Goal: Information Seeking & Learning: Check status

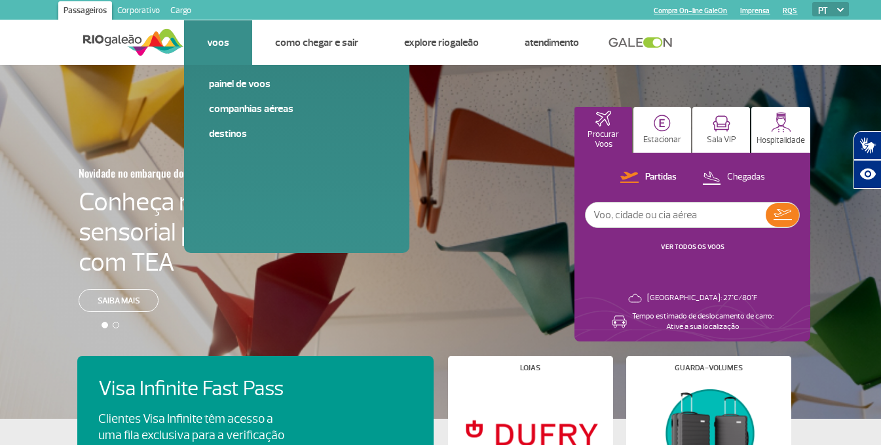
click at [205, 52] on li "Voos Painel de voos Companhias Aéreas Destinos" at bounding box center [218, 42] width 68 height 45
click at [277, 106] on link "Companhias Aéreas" at bounding box center [297, 109] width 176 height 14
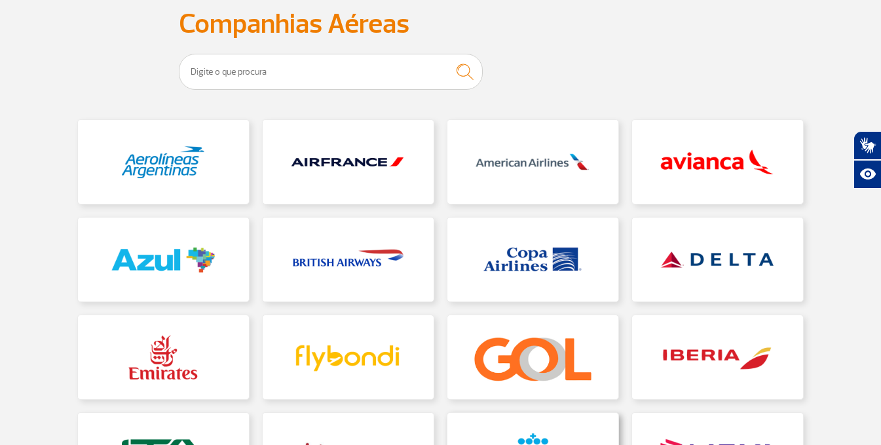
scroll to position [262, 0]
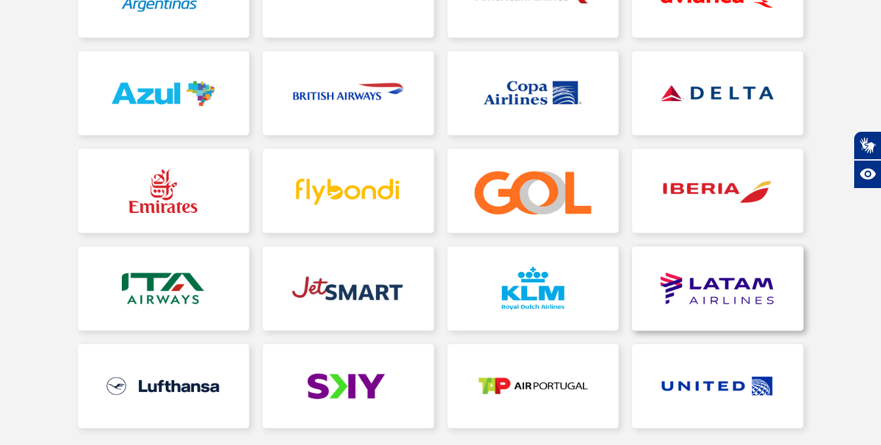
click at [680, 284] on link at bounding box center [717, 288] width 171 height 84
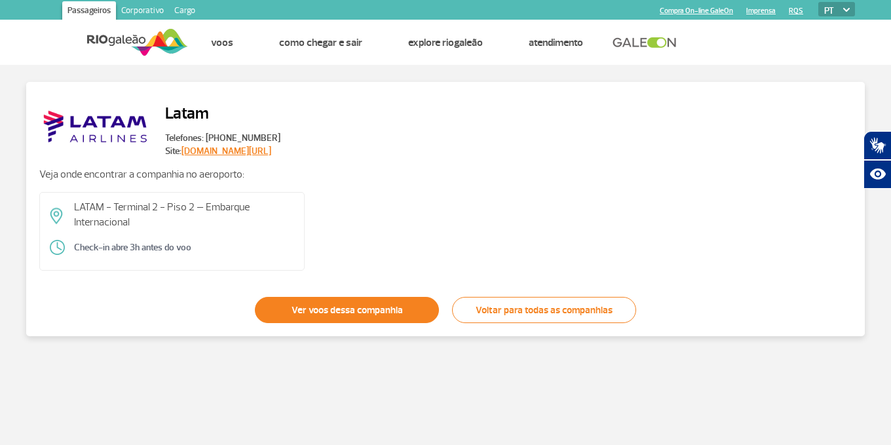
click at [310, 301] on link "Ver voos dessa companhia" at bounding box center [347, 310] width 184 height 26
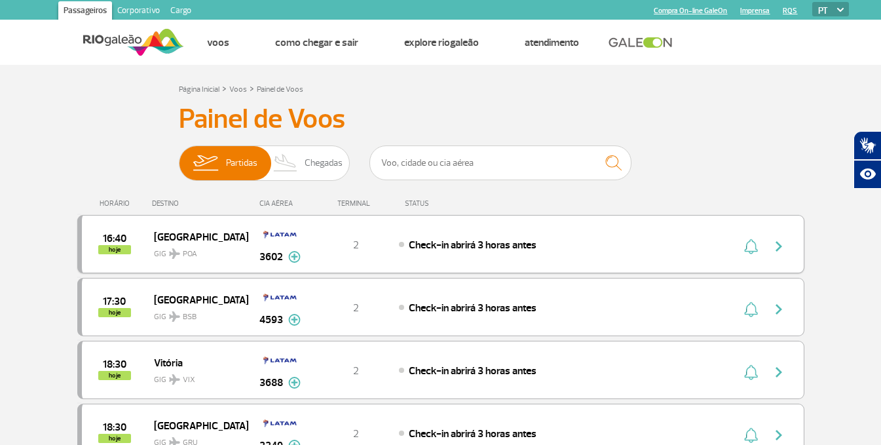
click at [178, 237] on span "[GEOGRAPHIC_DATA]" at bounding box center [196, 236] width 84 height 17
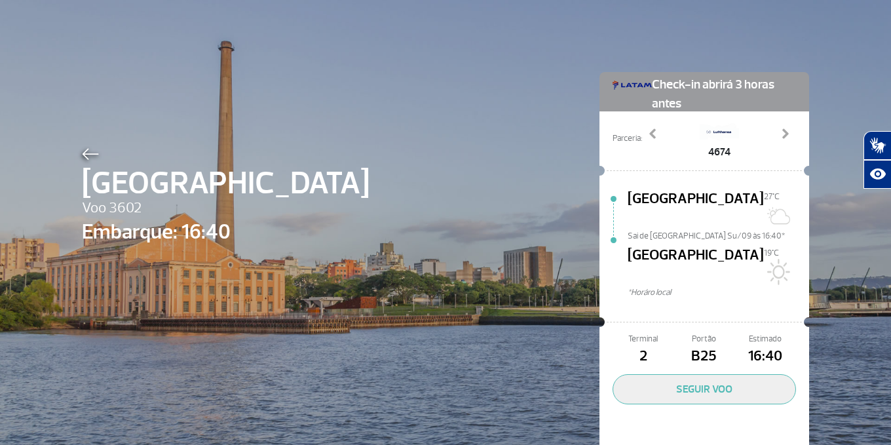
click at [85, 152] on img at bounding box center [90, 154] width 17 height 12
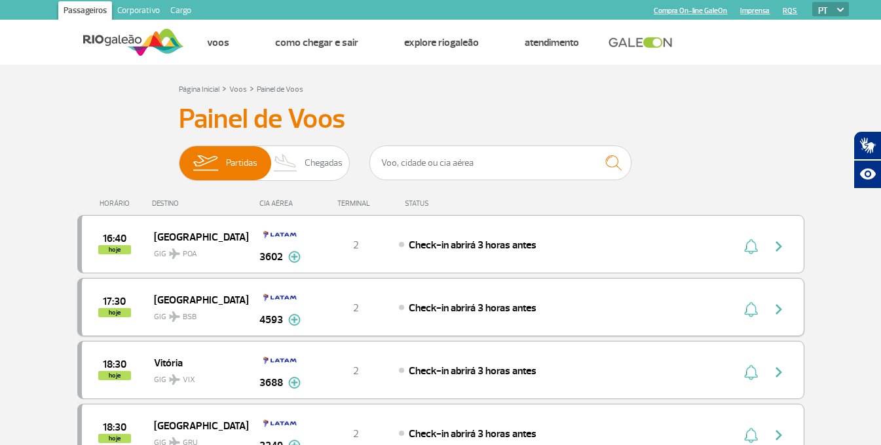
click at [172, 297] on span "[GEOGRAPHIC_DATA]" at bounding box center [196, 299] width 84 height 17
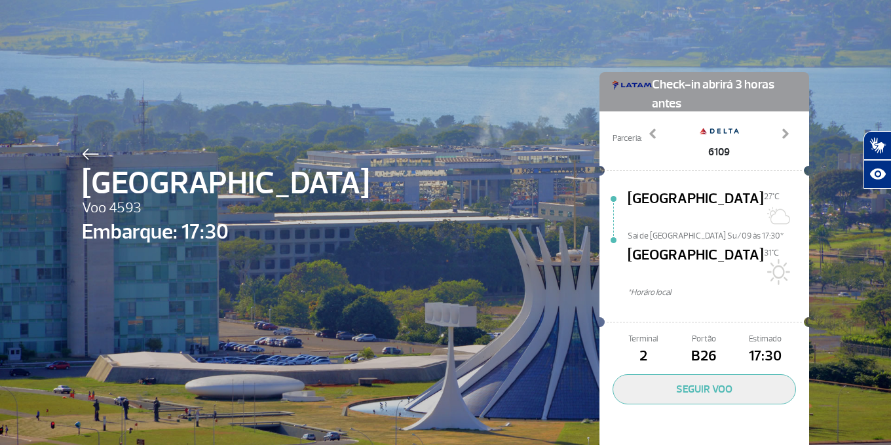
click at [92, 157] on img at bounding box center [90, 154] width 17 height 12
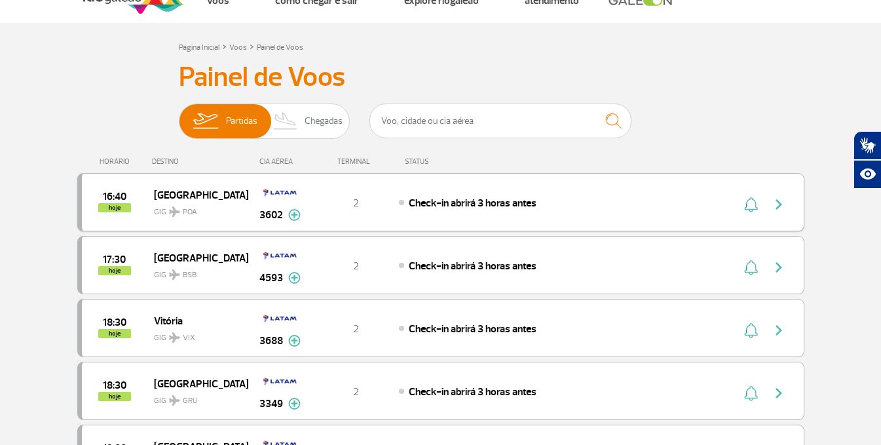
scroll to position [66, 0]
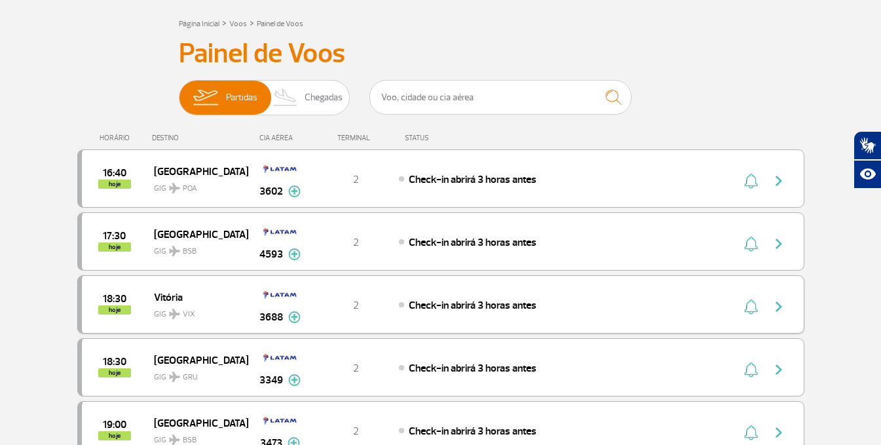
click at [174, 299] on span "Vitória" at bounding box center [196, 296] width 84 height 17
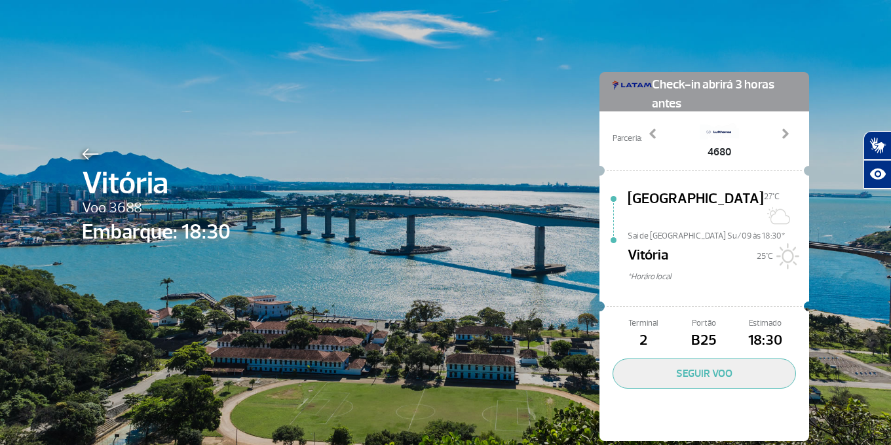
click at [94, 153] on img at bounding box center [90, 154] width 17 height 12
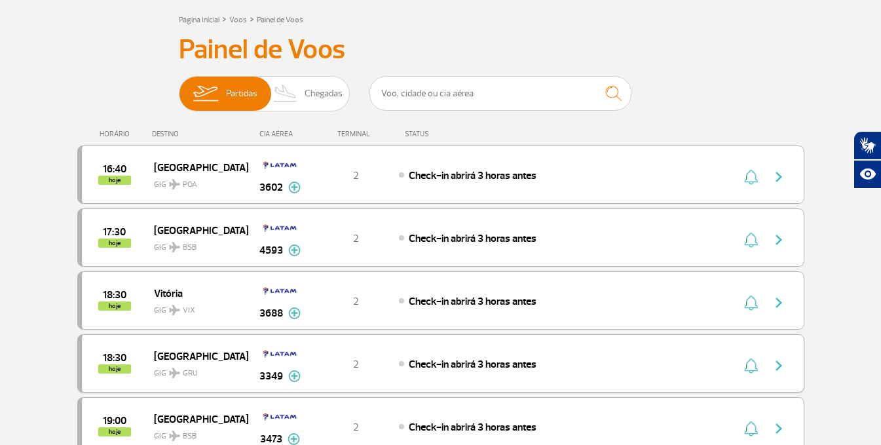
scroll to position [131, 0]
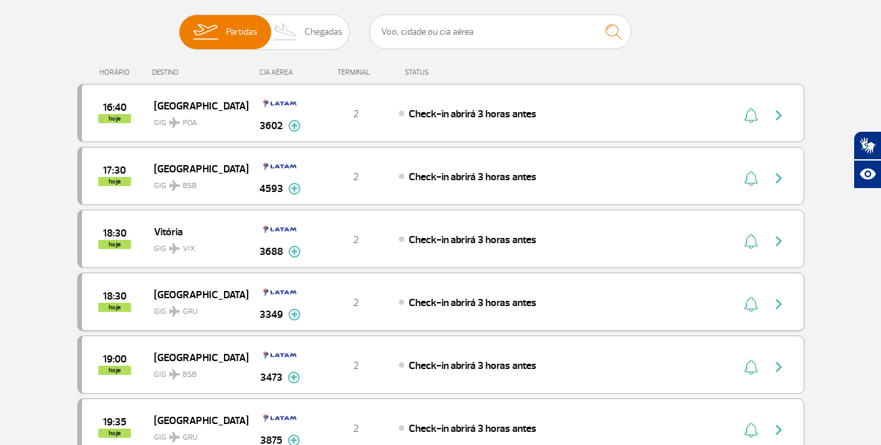
click at [170, 308] on img at bounding box center [174, 311] width 11 height 10
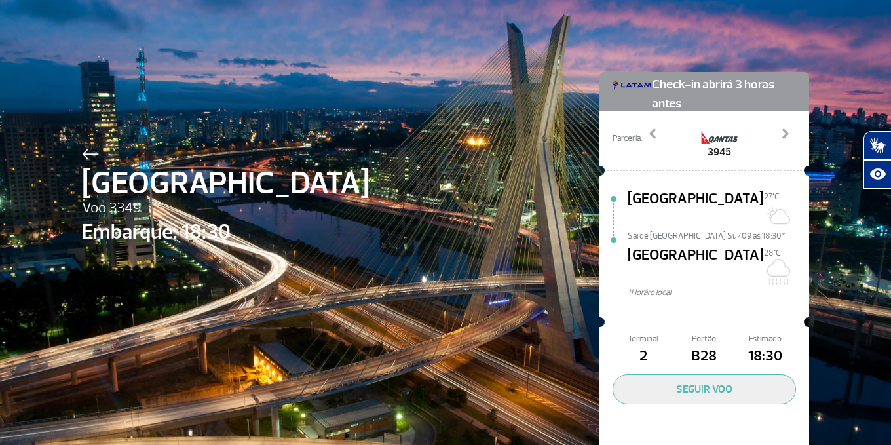
click at [84, 164] on span "[GEOGRAPHIC_DATA]" at bounding box center [226, 183] width 288 height 47
click at [82, 159] on img at bounding box center [90, 154] width 17 height 12
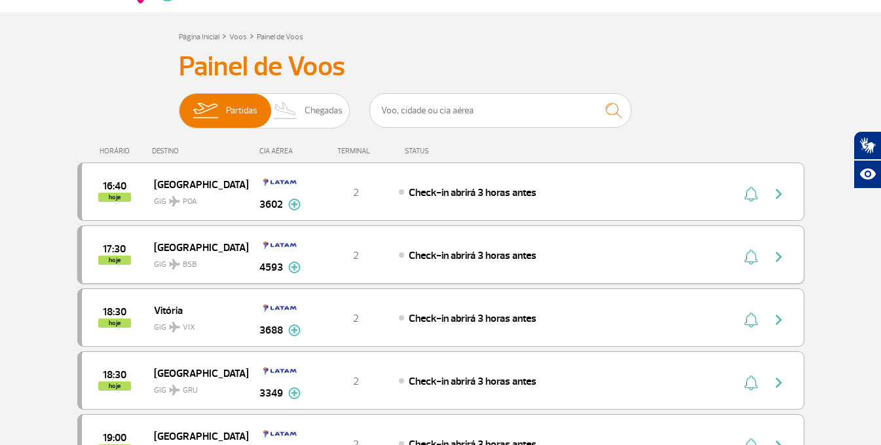
scroll to position [131, 0]
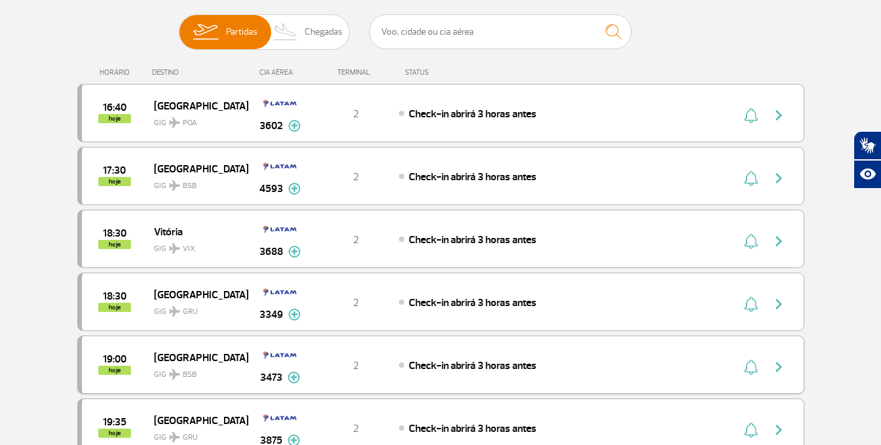
click at [178, 357] on span "[GEOGRAPHIC_DATA]" at bounding box center [196, 356] width 84 height 17
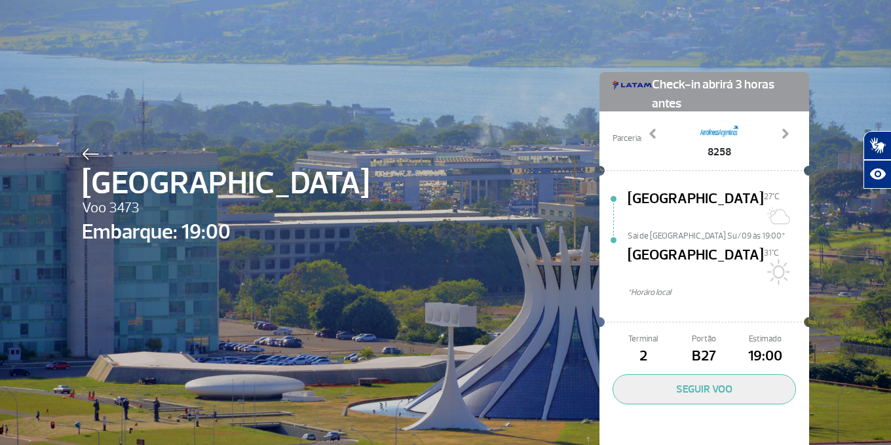
click at [86, 158] on img at bounding box center [90, 154] width 17 height 12
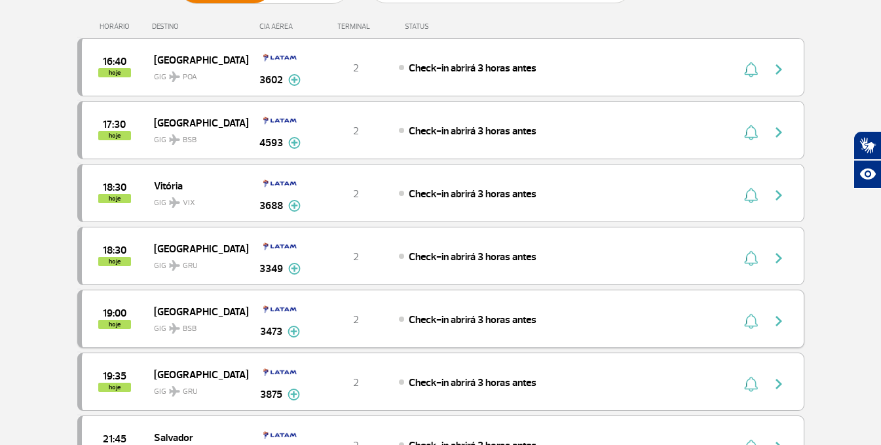
scroll to position [197, 0]
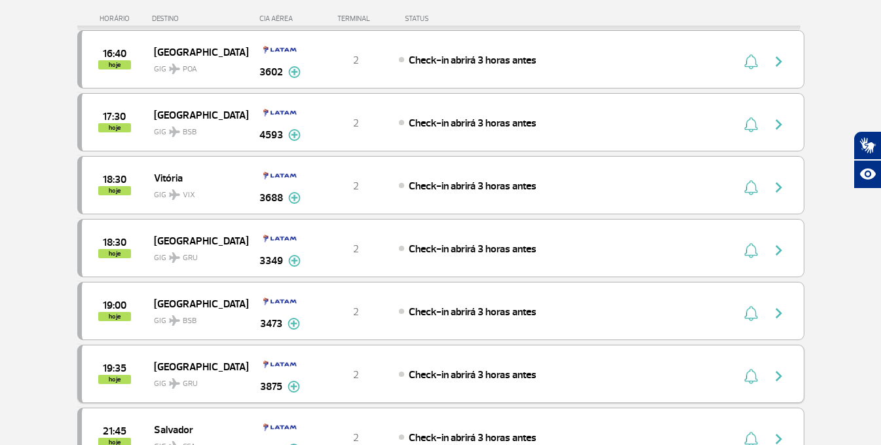
click at [160, 371] on span "GIG GRU" at bounding box center [196, 380] width 84 height 19
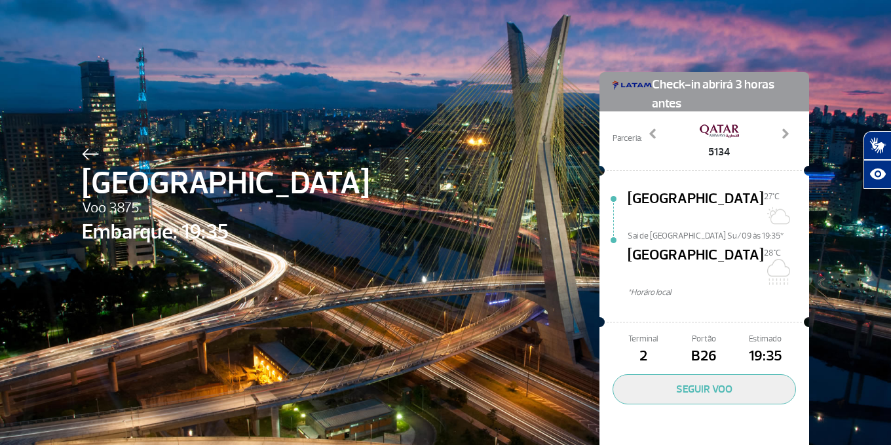
click at [83, 157] on img at bounding box center [90, 154] width 17 height 12
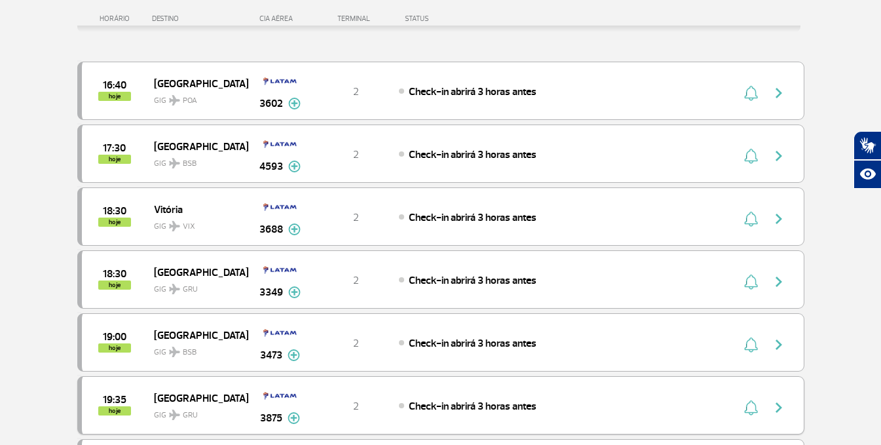
scroll to position [262, 0]
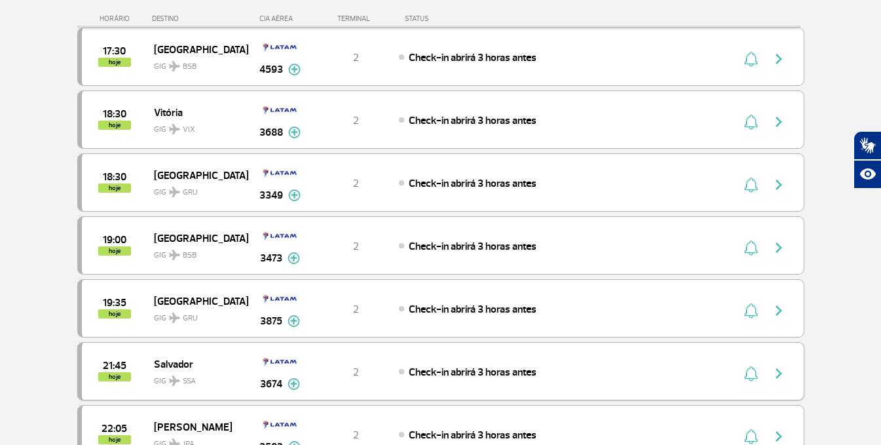
click at [174, 362] on span "Salvador" at bounding box center [196, 363] width 84 height 17
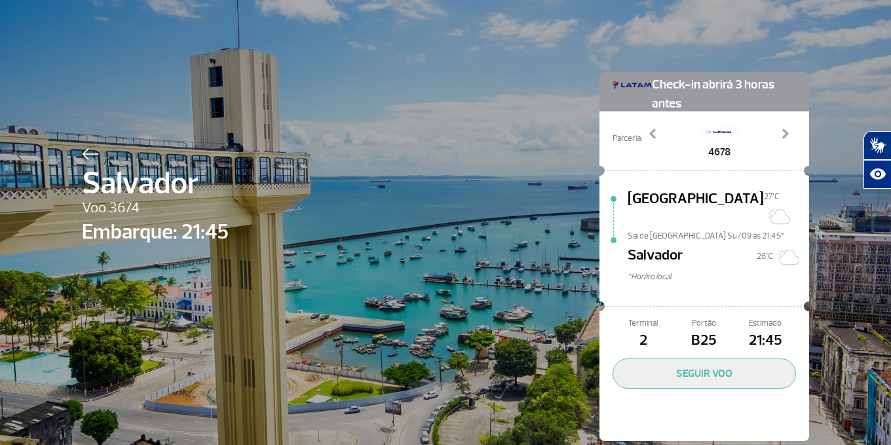
click at [87, 145] on div at bounding box center [155, 152] width 147 height 16
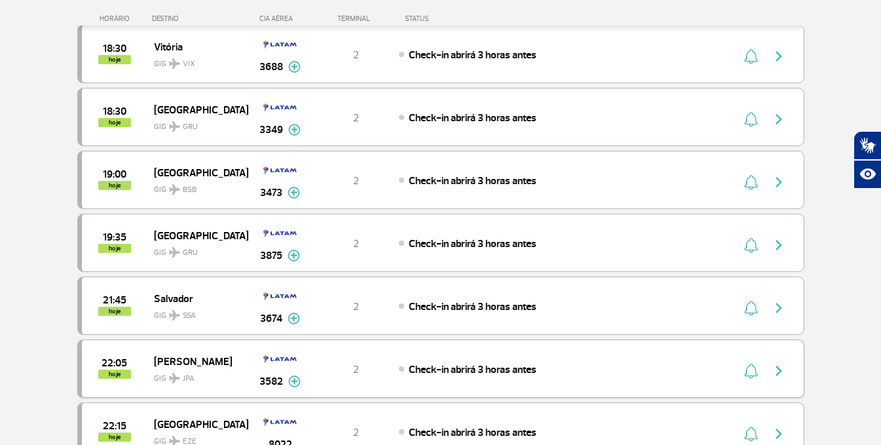
scroll to position [393, 0]
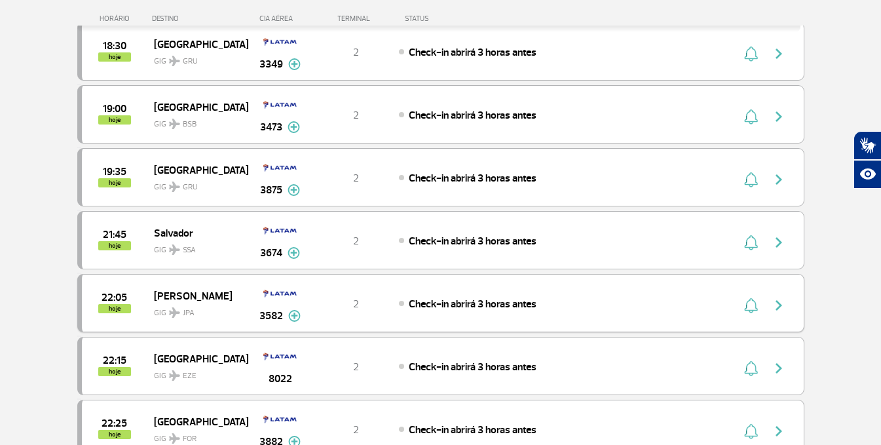
click at [169, 290] on span "[PERSON_NAME]" at bounding box center [196, 295] width 84 height 17
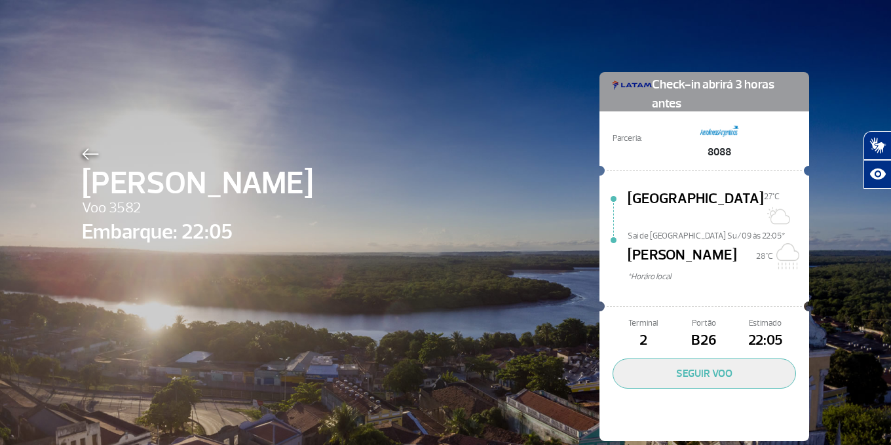
click at [82, 150] on img at bounding box center [90, 154] width 17 height 12
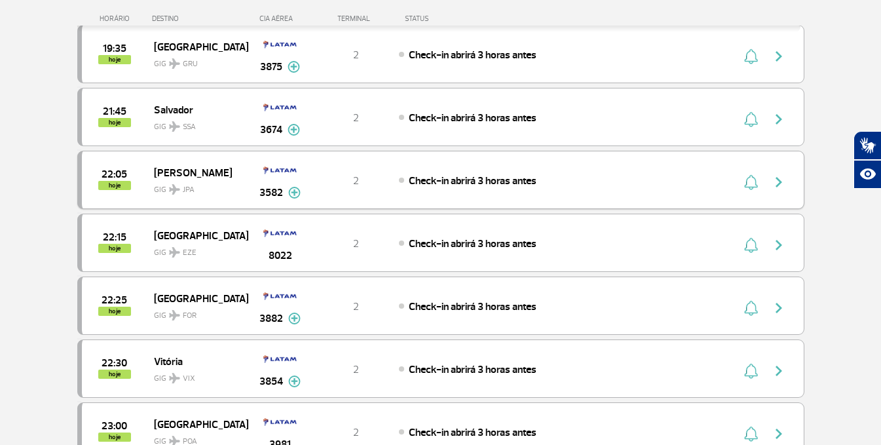
scroll to position [524, 0]
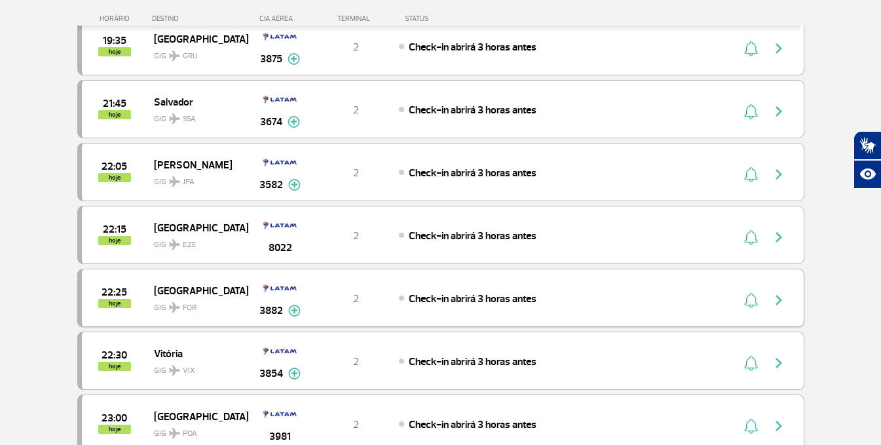
click at [174, 290] on span "[GEOGRAPHIC_DATA]" at bounding box center [196, 290] width 84 height 17
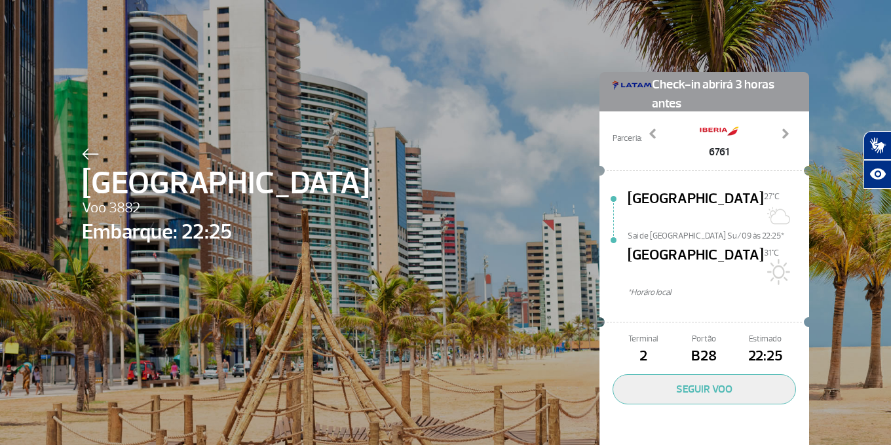
click at [82, 172] on span "[GEOGRAPHIC_DATA]" at bounding box center [226, 183] width 288 height 47
click at [82, 152] on img at bounding box center [90, 154] width 17 height 12
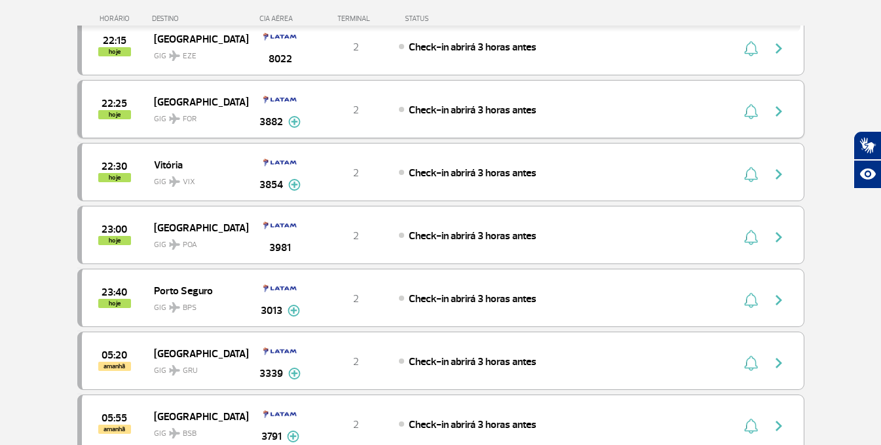
scroll to position [721, 0]
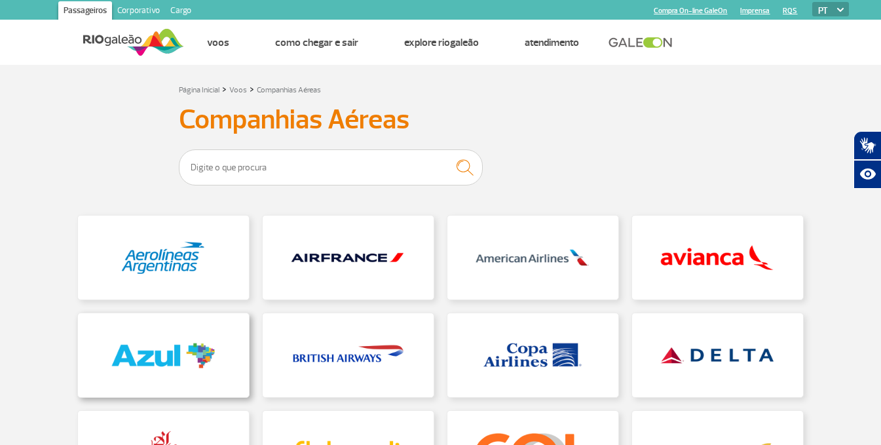
click at [165, 331] on link at bounding box center [163, 355] width 171 height 84
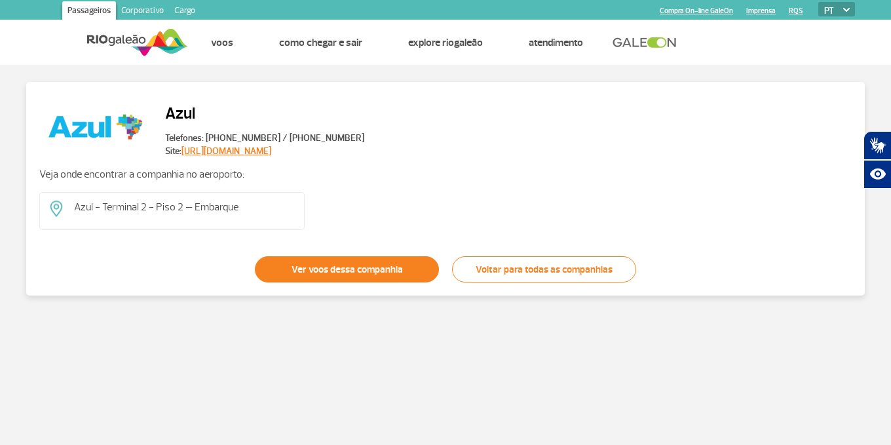
click at [354, 276] on link "Ver voos dessa companhia" at bounding box center [347, 269] width 184 height 26
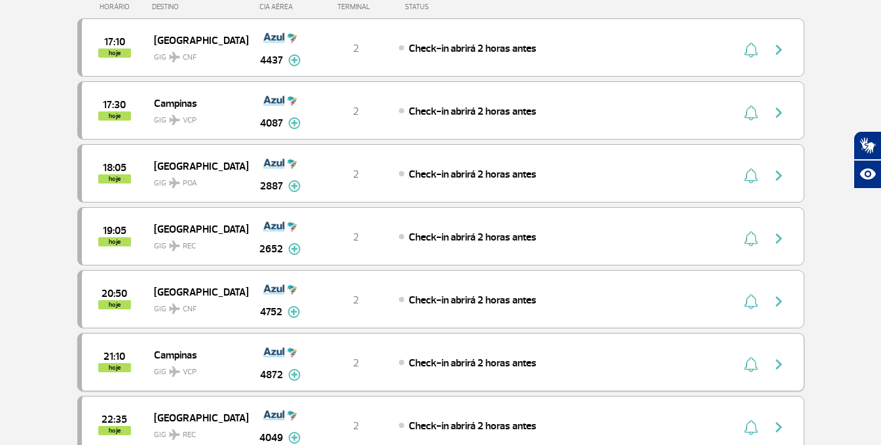
scroll to position [66, 0]
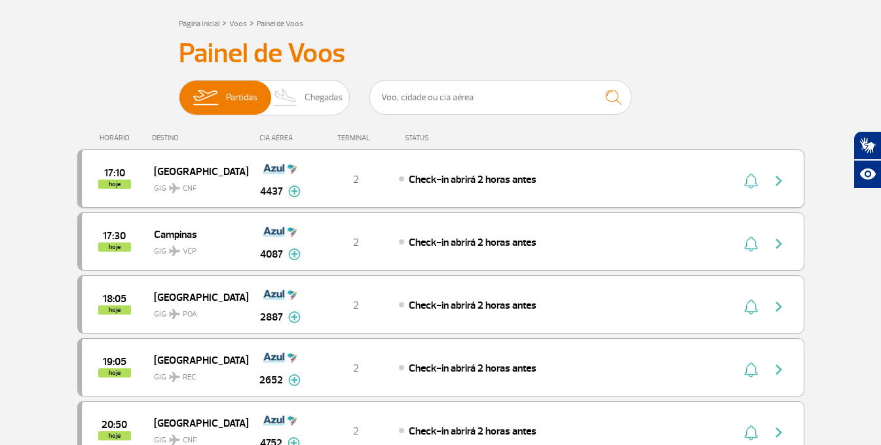
click at [206, 170] on span "[GEOGRAPHIC_DATA]" at bounding box center [196, 170] width 84 height 17
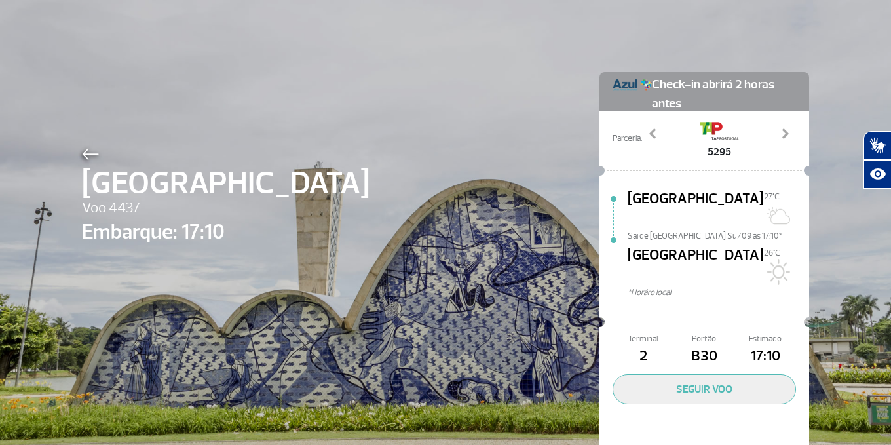
click at [92, 149] on img at bounding box center [90, 154] width 17 height 12
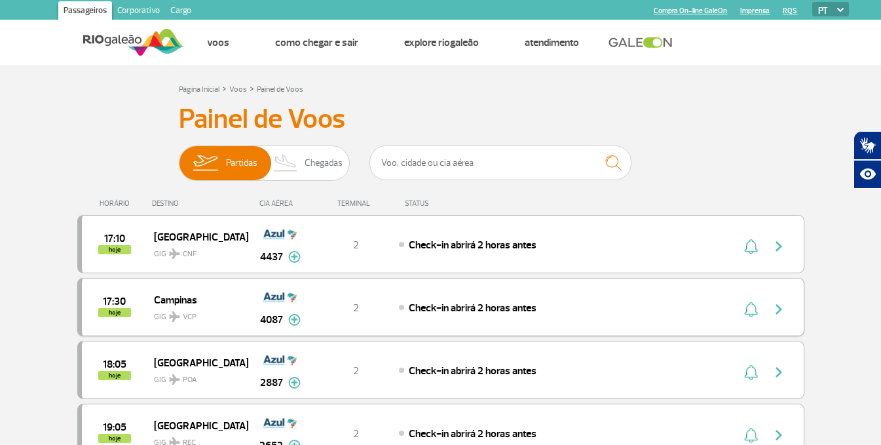
click at [160, 318] on span "GIG VCP" at bounding box center [196, 313] width 84 height 19
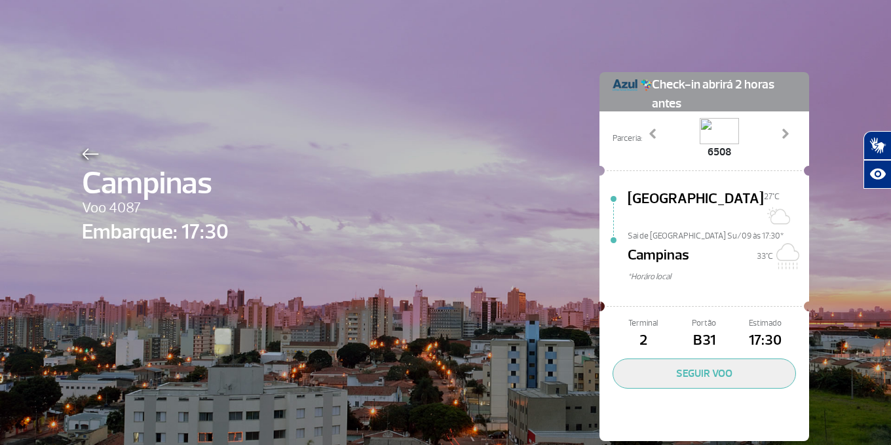
click at [87, 147] on div at bounding box center [155, 152] width 147 height 16
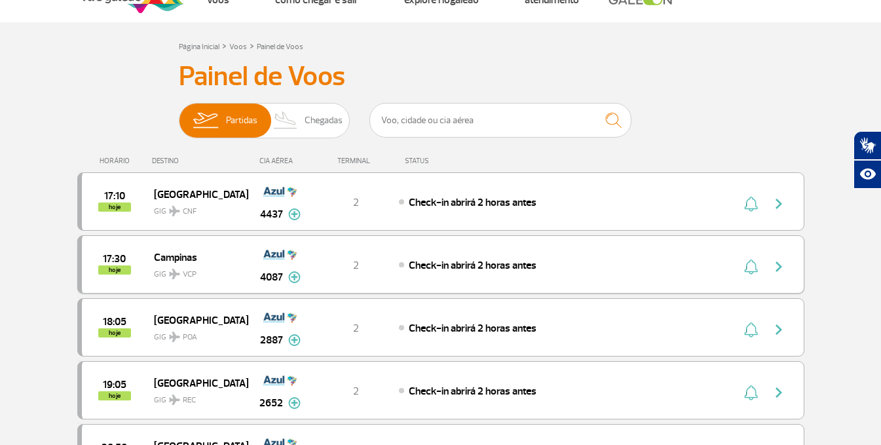
scroll to position [66, 0]
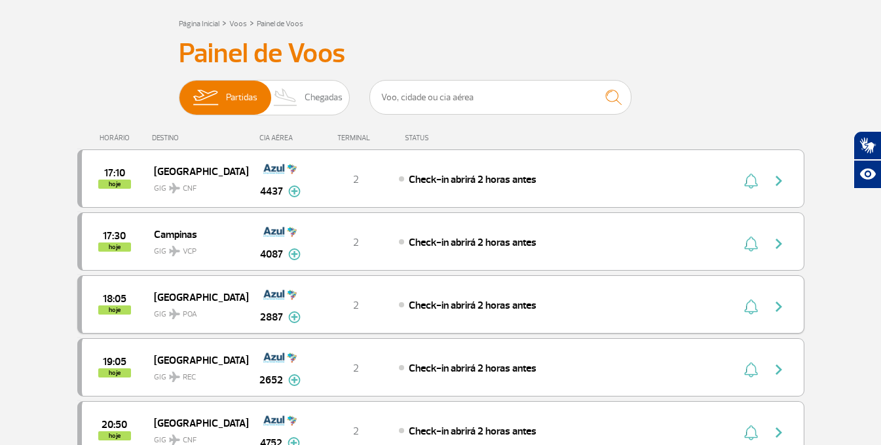
click at [198, 284] on div "18:05 hoje [GEOGRAPHIC_DATA] GIG POA 2887 2 Check-in abrirá 2 horas antes Parce…" at bounding box center [440, 304] width 727 height 58
click at [198, 295] on span "[GEOGRAPHIC_DATA]" at bounding box center [196, 296] width 84 height 17
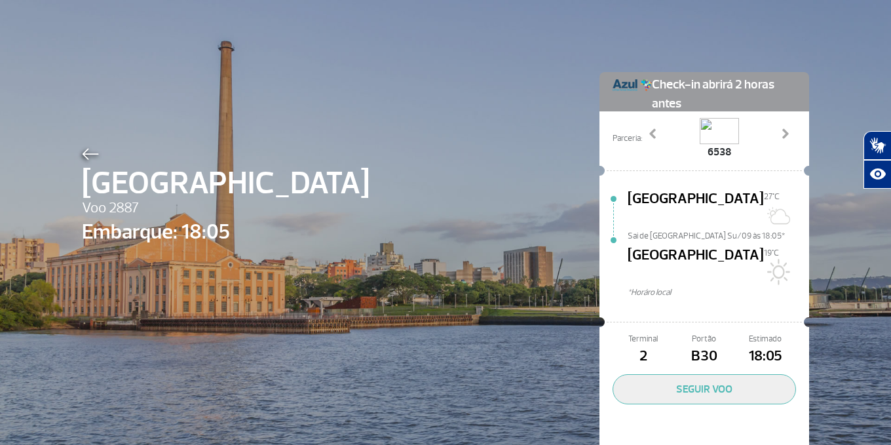
click at [88, 155] on img at bounding box center [90, 154] width 17 height 12
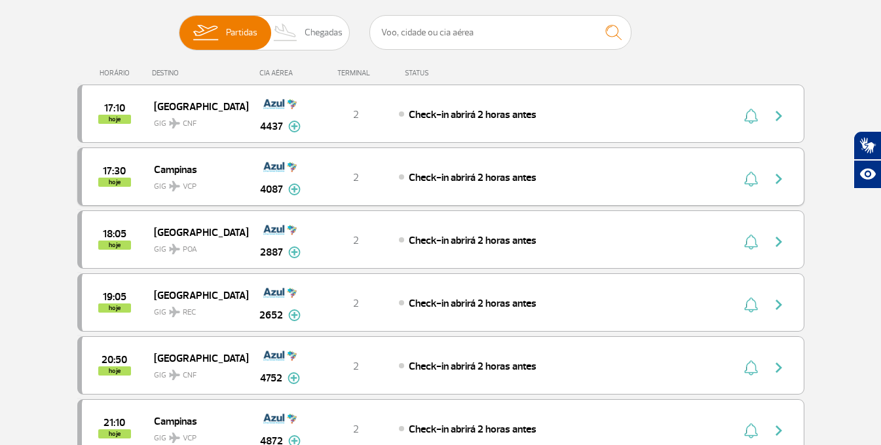
scroll to position [131, 0]
click at [164, 292] on span "[GEOGRAPHIC_DATA]" at bounding box center [196, 294] width 84 height 17
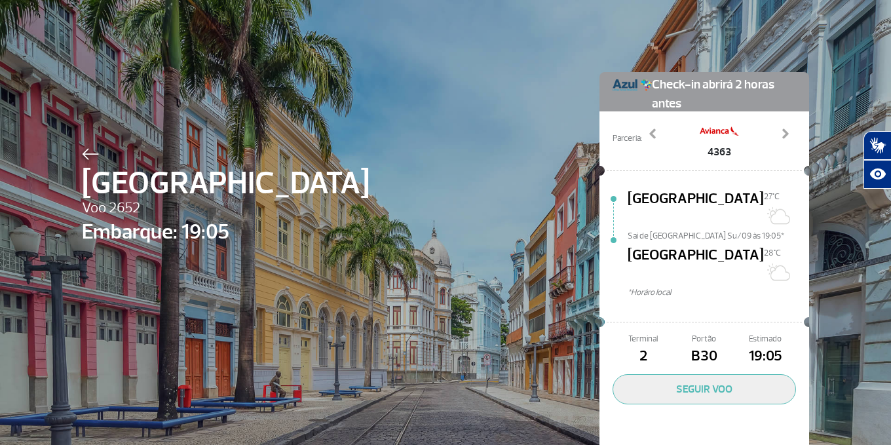
click at [90, 157] on img at bounding box center [90, 154] width 17 height 12
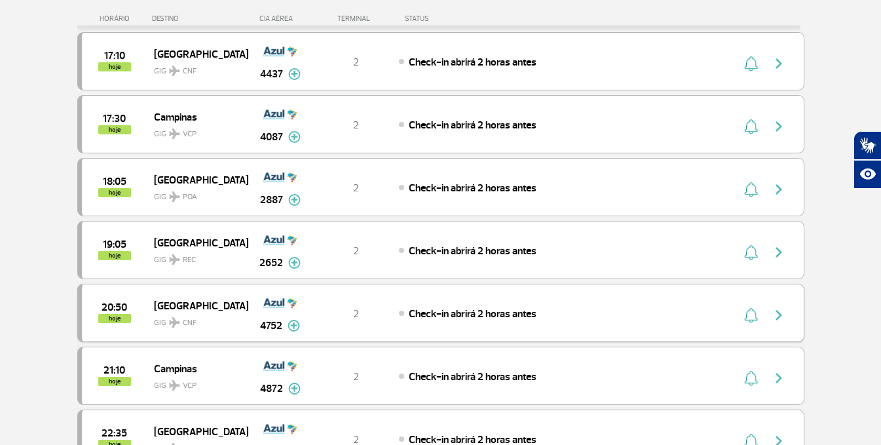
scroll to position [197, 0]
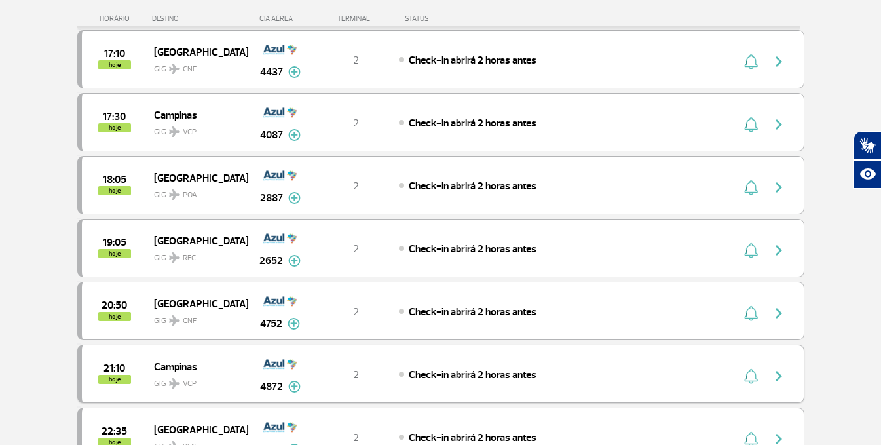
click at [189, 368] on span "Campinas" at bounding box center [196, 366] width 84 height 17
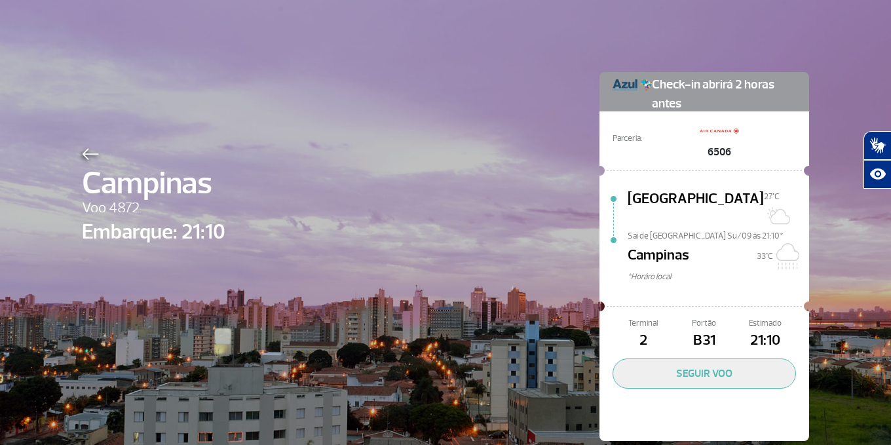
click at [88, 151] on img at bounding box center [90, 154] width 17 height 12
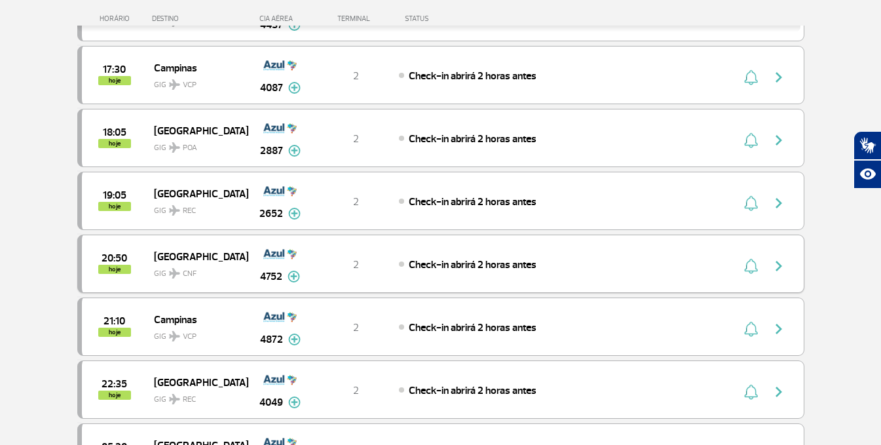
scroll to position [262, 0]
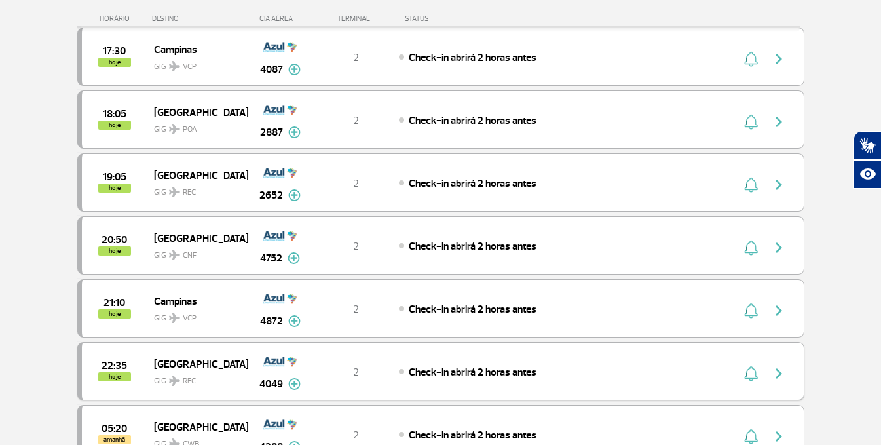
click at [172, 357] on span "[GEOGRAPHIC_DATA]" at bounding box center [196, 363] width 84 height 17
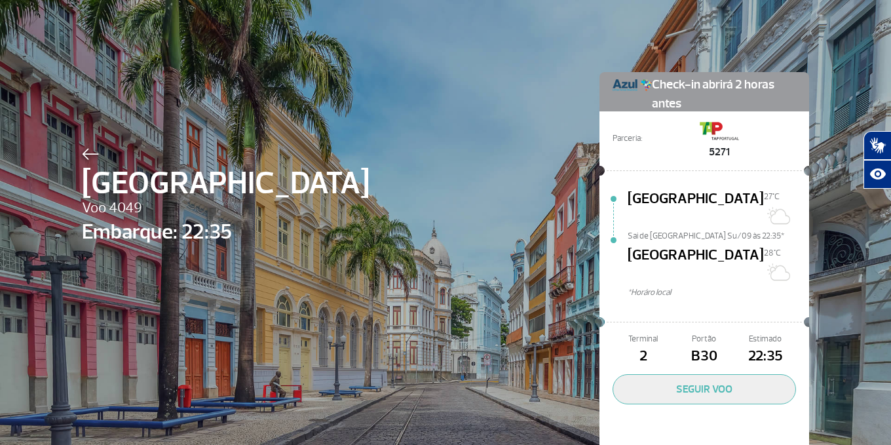
click at [88, 155] on img at bounding box center [90, 154] width 17 height 12
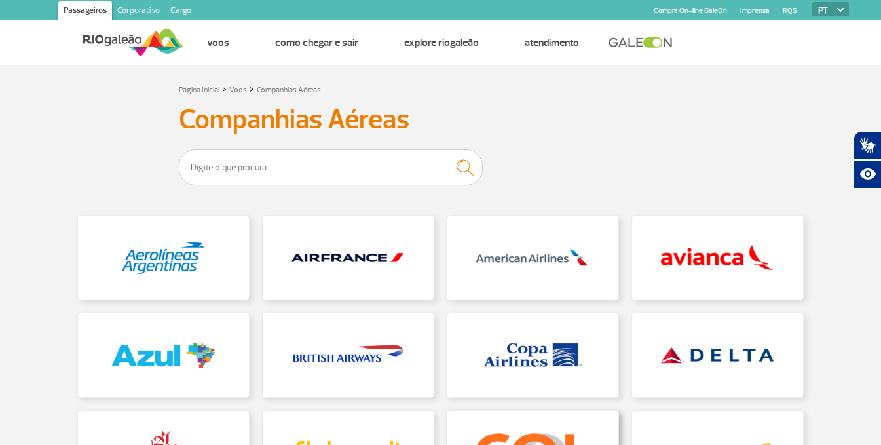
click at [481, 423] on link at bounding box center [532, 453] width 171 height 84
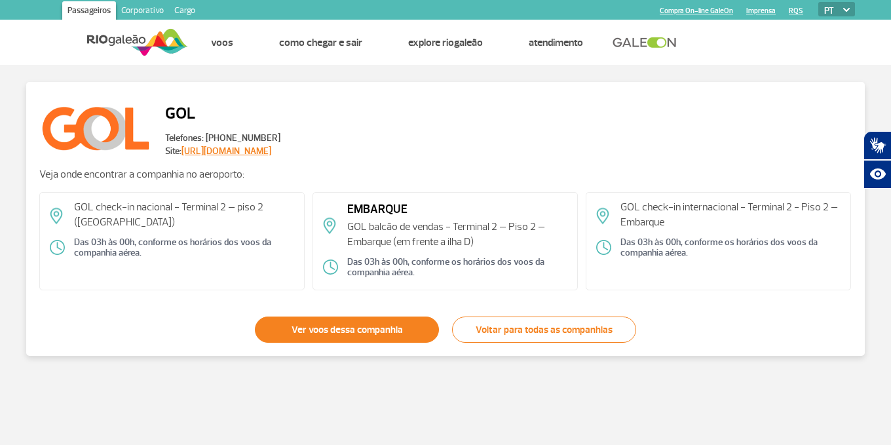
click at [396, 341] on link "Ver voos dessa companhia" at bounding box center [347, 329] width 184 height 26
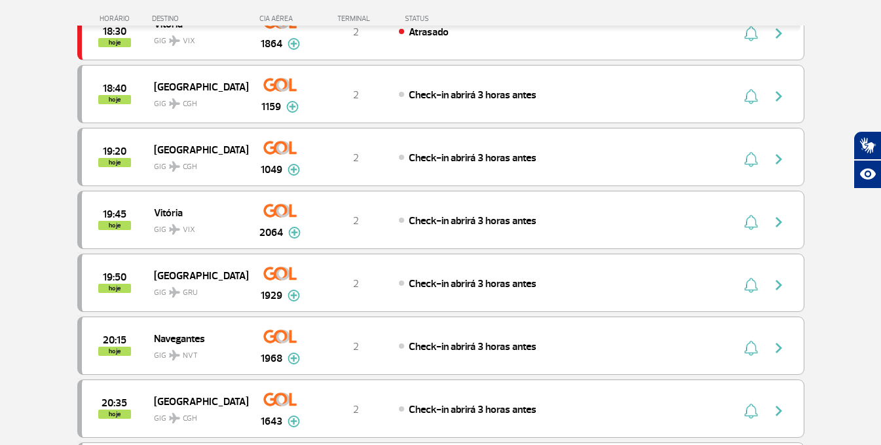
scroll to position [917, 0]
click at [189, 92] on span "GIG CGH" at bounding box center [196, 99] width 84 height 19
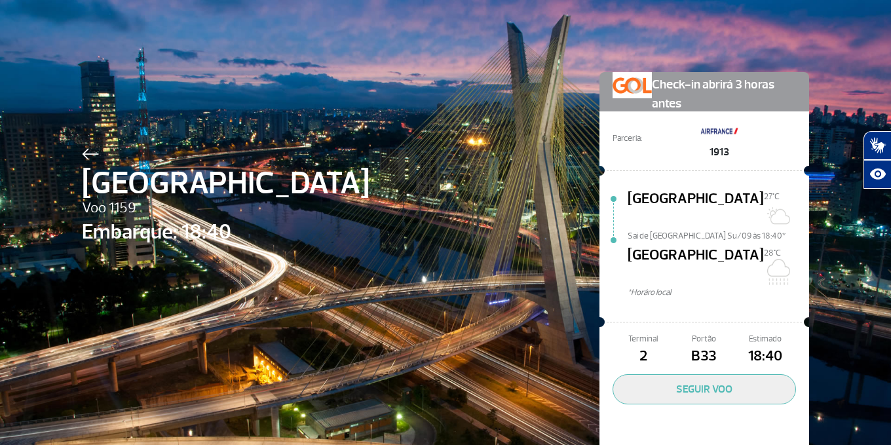
click at [82, 148] on img at bounding box center [90, 154] width 17 height 12
